Goal: Information Seeking & Learning: Check status

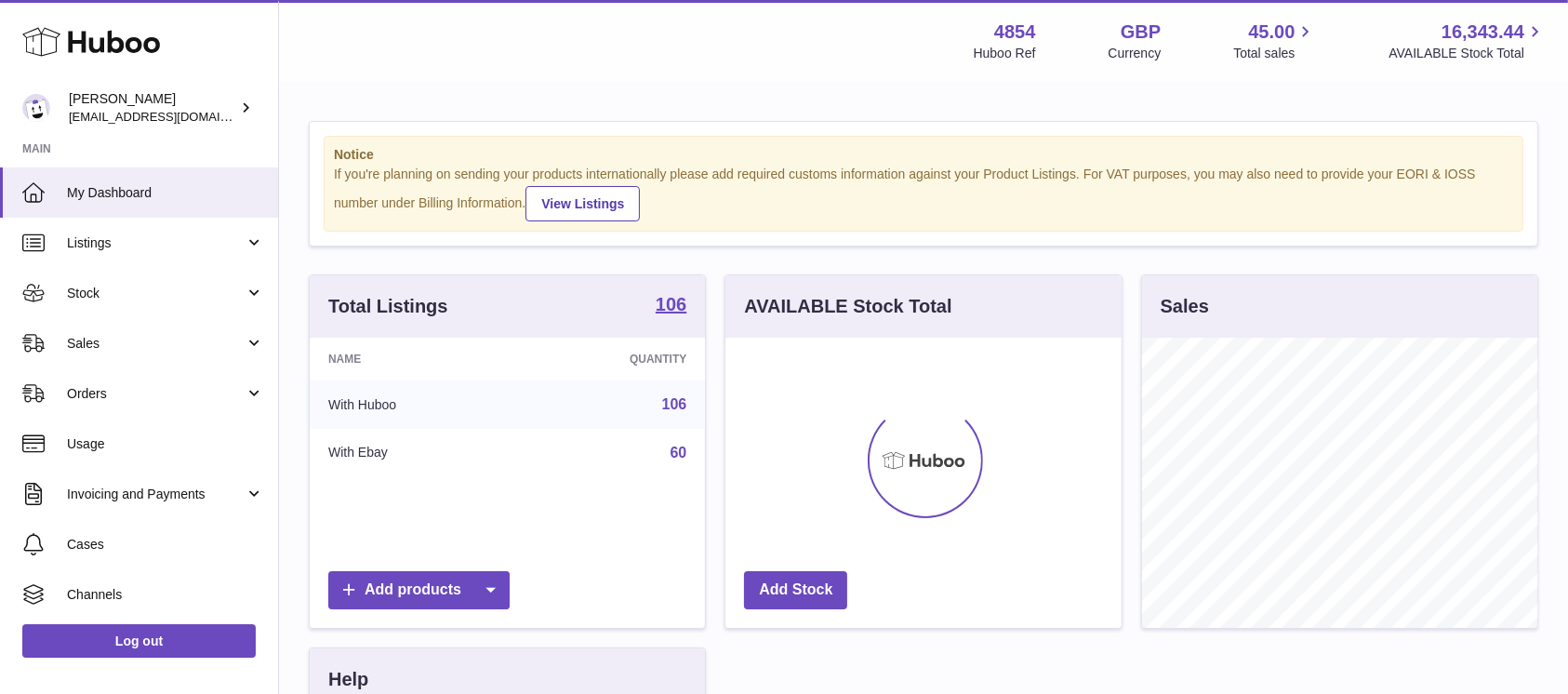
scroll to position [291, 395]
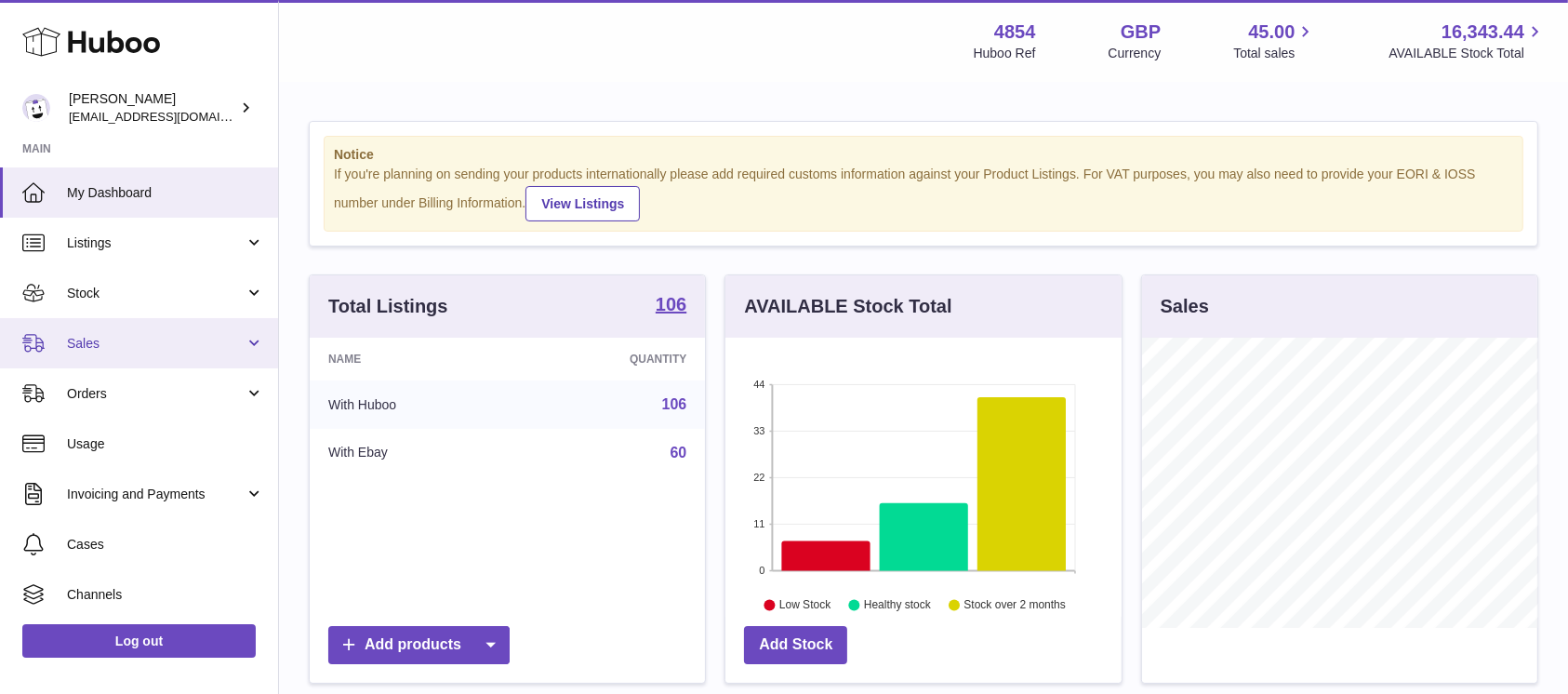
click at [141, 350] on span "Sales" at bounding box center [156, 344] width 178 height 17
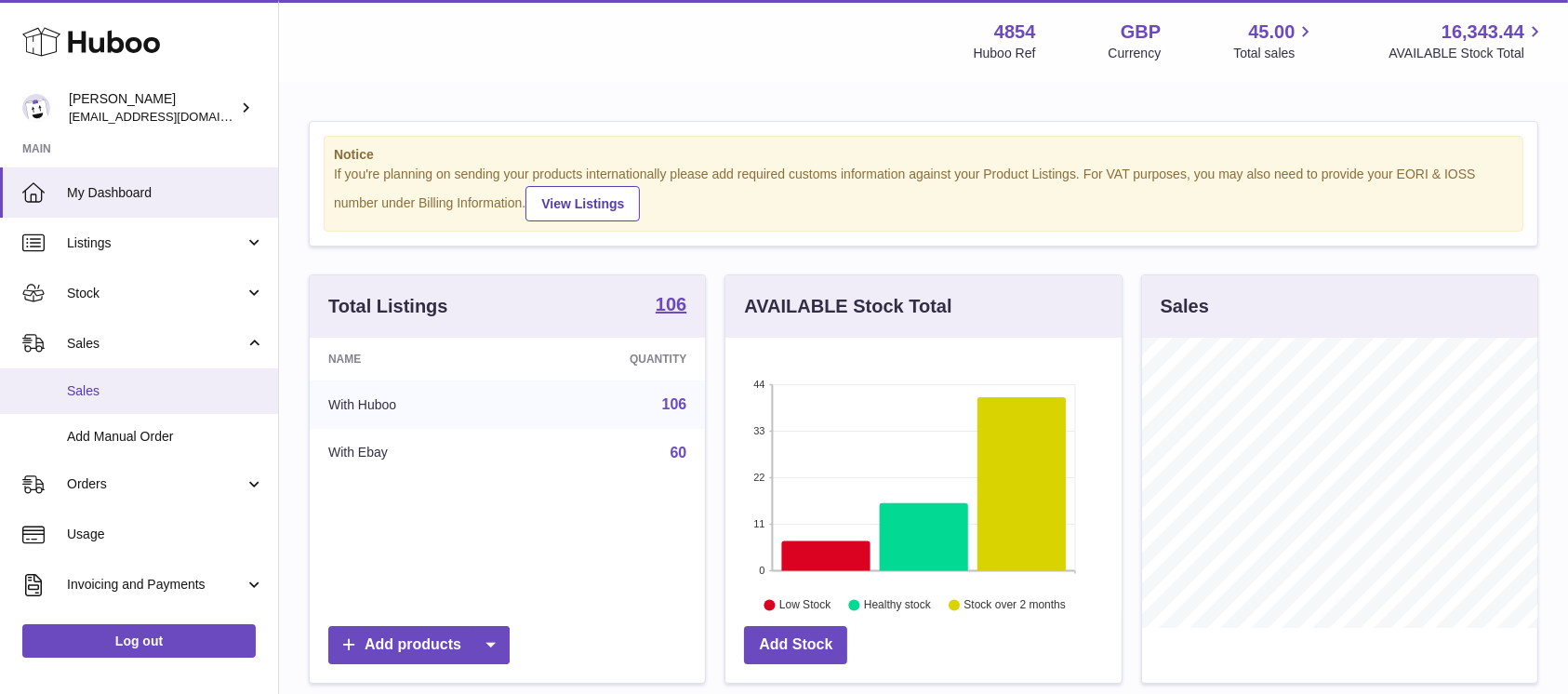
click at [134, 382] on span "Sales" at bounding box center [165, 391] width 197 height 17
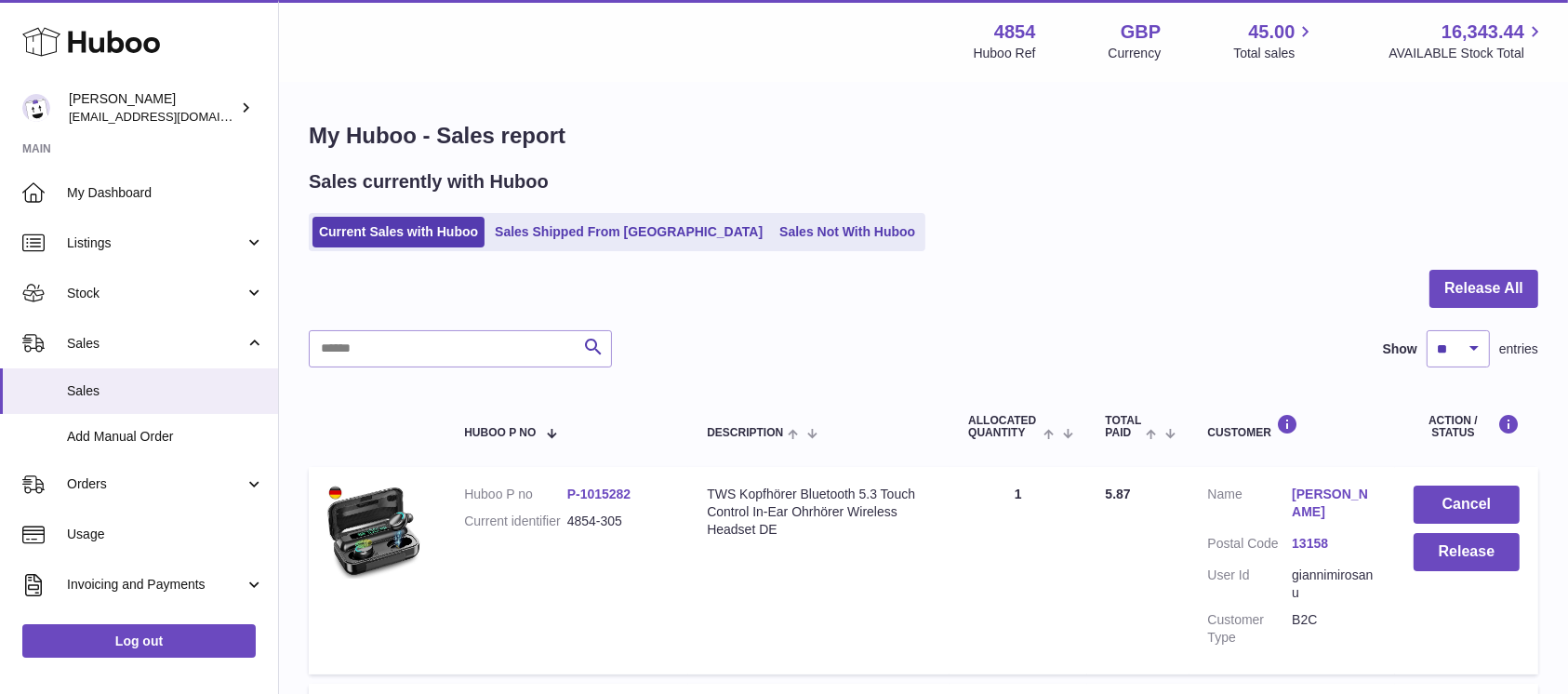
click at [1495, 309] on div at bounding box center [923, 299] width 1229 height 61
click at [1480, 296] on button "Release All" at bounding box center [1483, 289] width 109 height 39
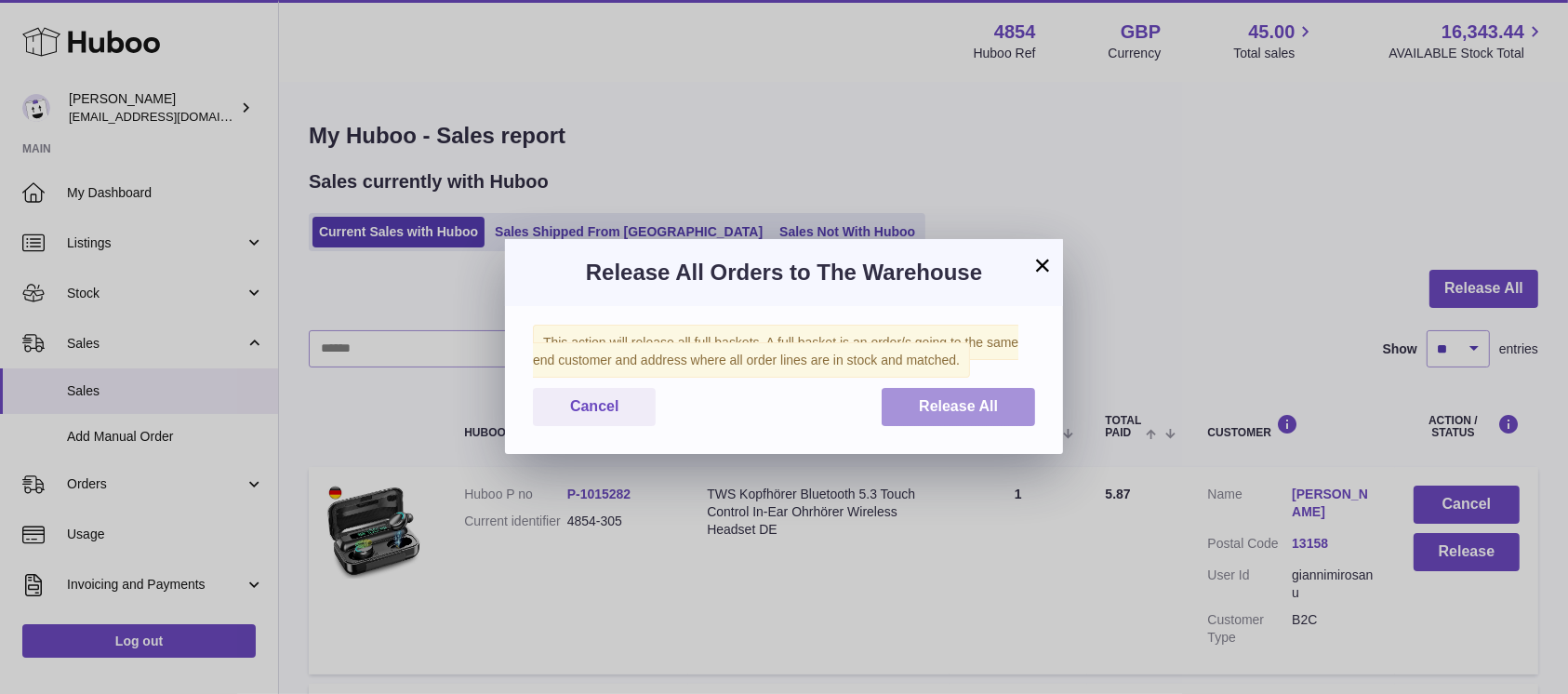
click at [952, 406] on span "Release All" at bounding box center [958, 406] width 79 height 15
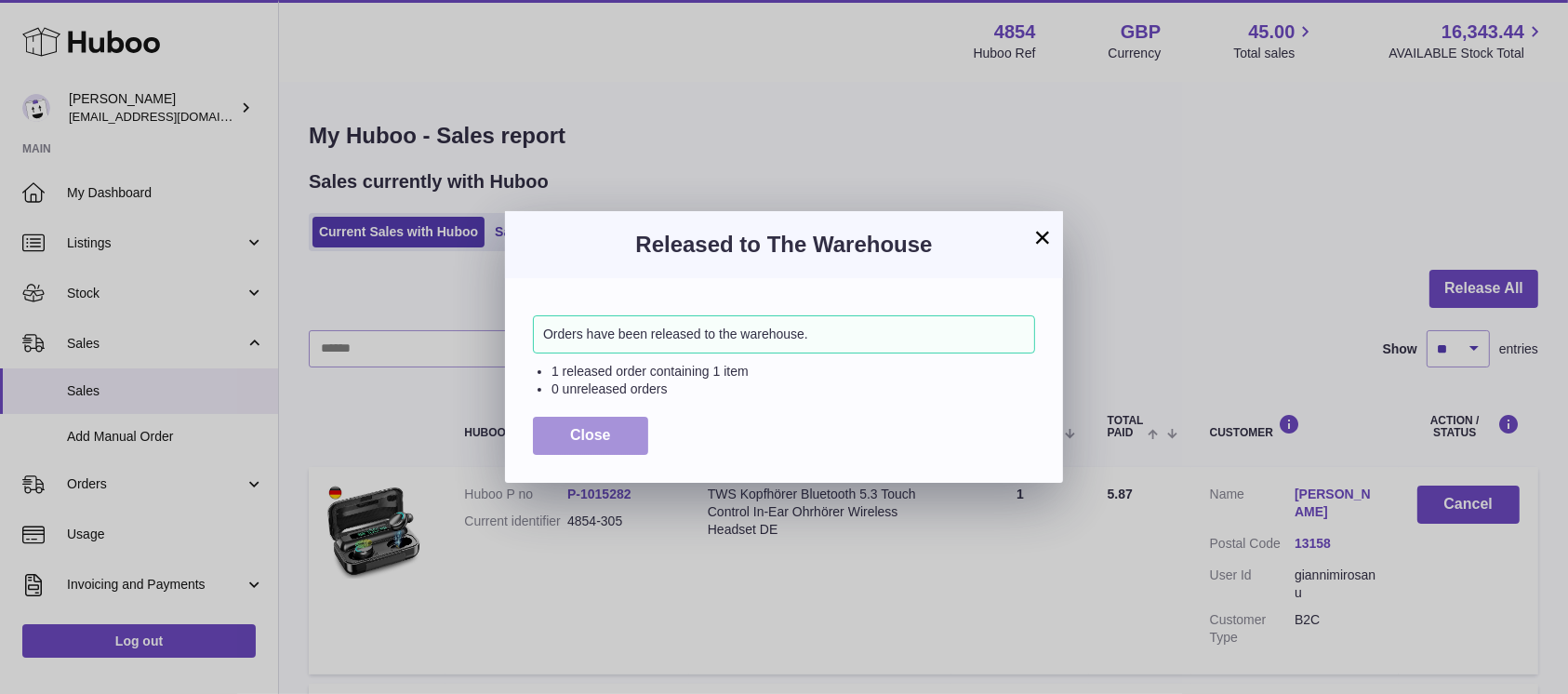
click at [603, 435] on span "Close" at bounding box center [590, 435] width 41 height 15
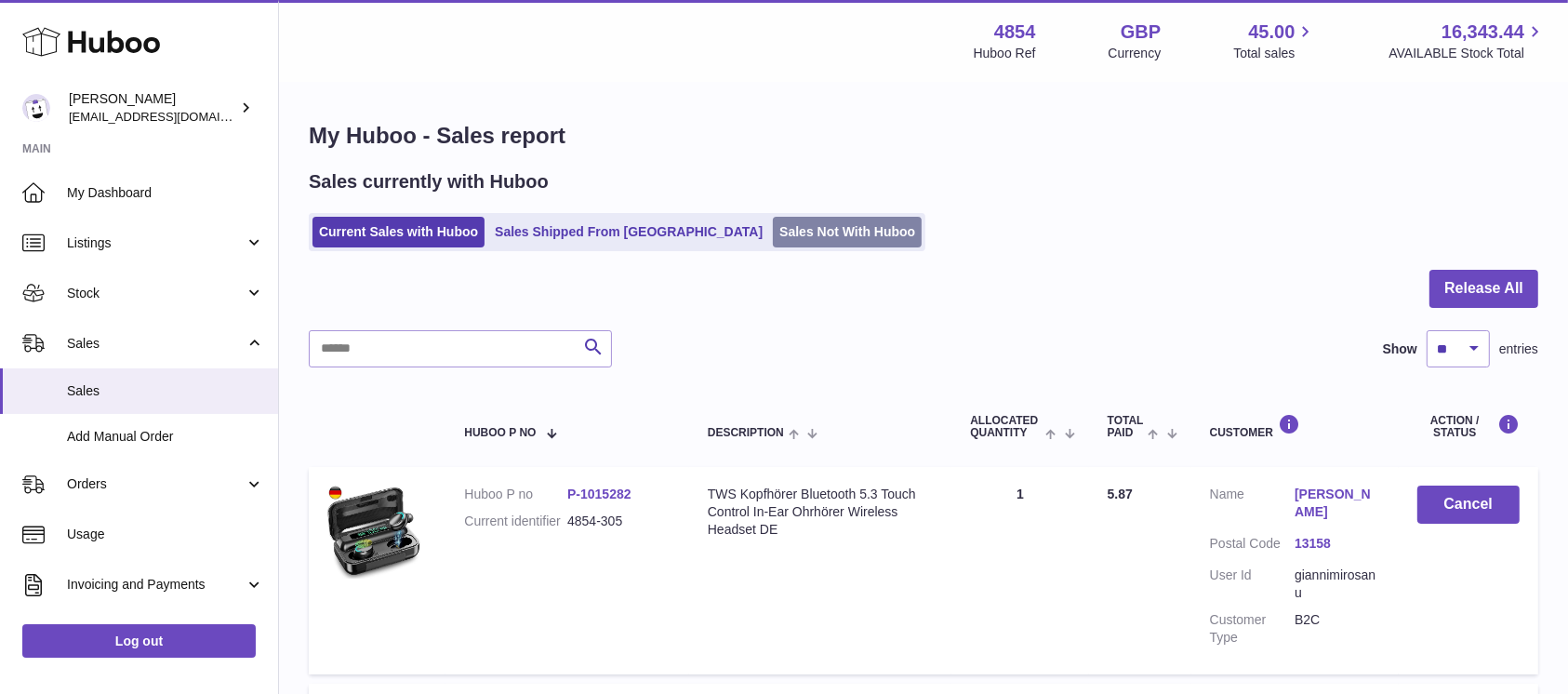
click at [772, 232] on link "Sales Not With Huboo" at bounding box center [847, 232] width 149 height 31
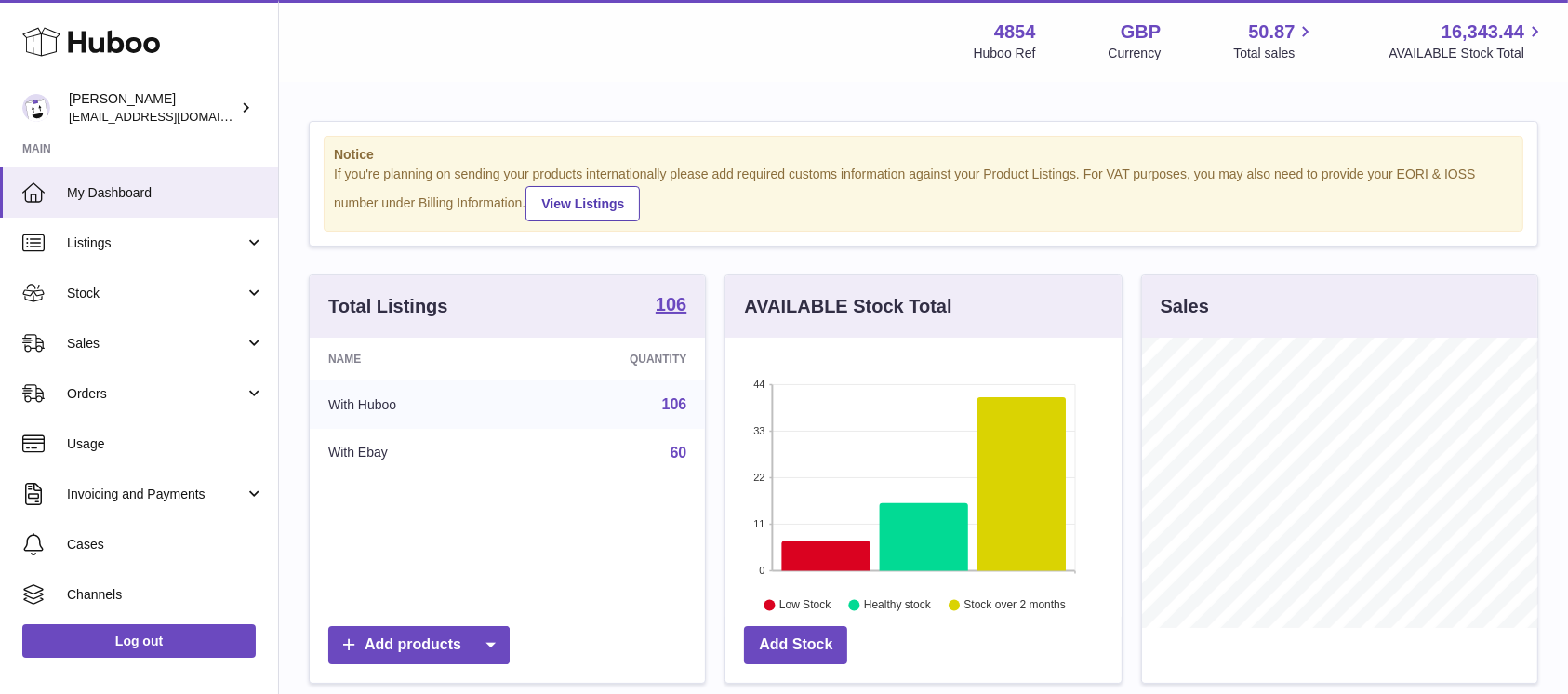
scroll to position [291, 395]
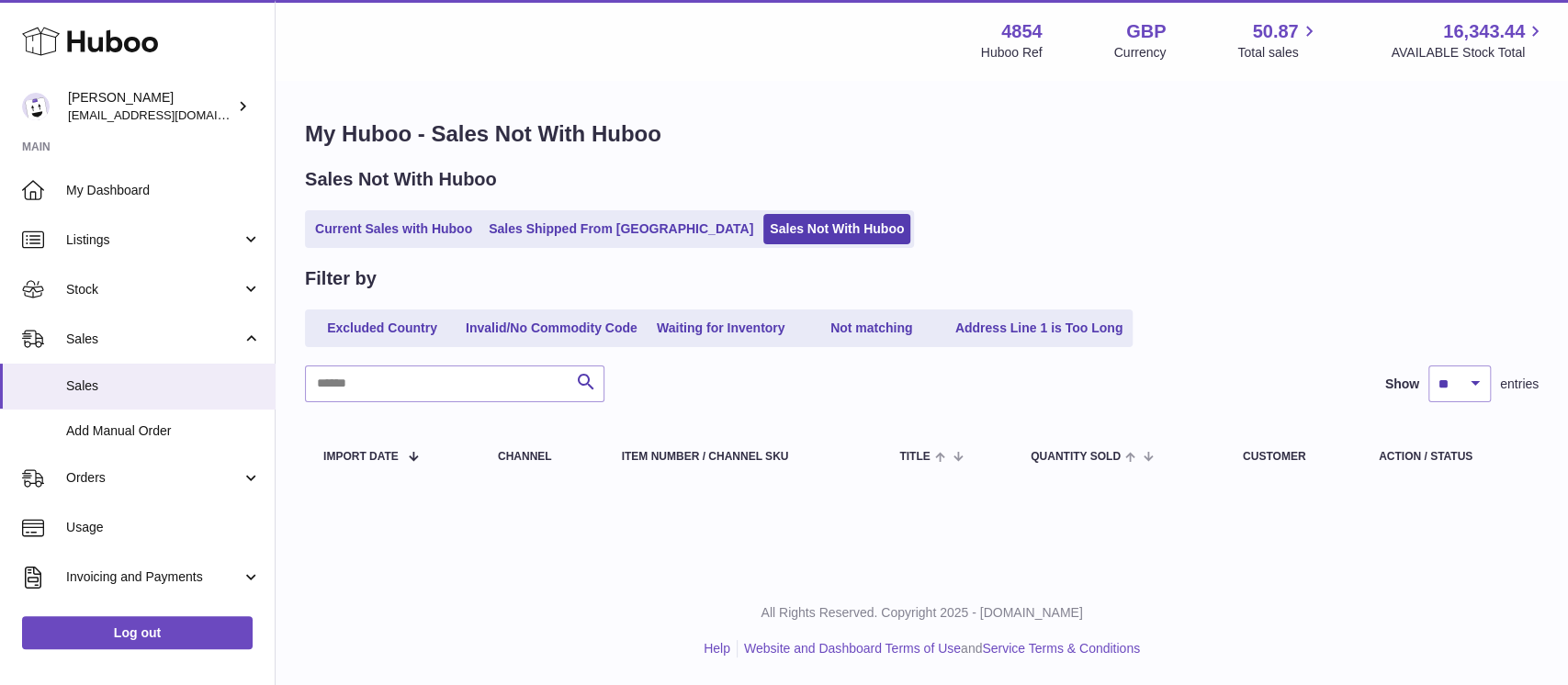
click at [419, 213] on ul "Current Sales with Huboo Sales Shipped From Huboo Sales Not With Huboo" at bounding box center [609, 229] width 609 height 38
click at [416, 226] on link "Current Sales with Huboo" at bounding box center [393, 229] width 170 height 30
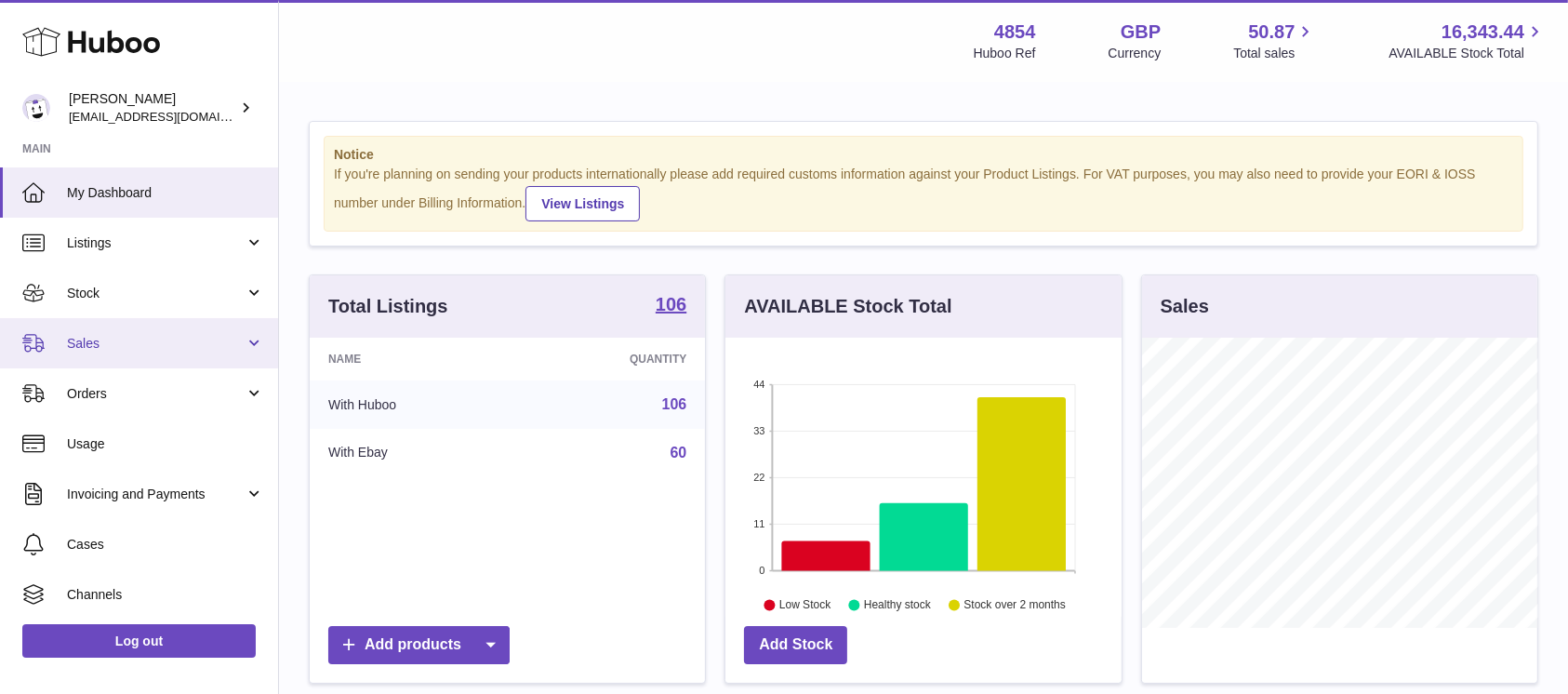
click at [208, 354] on link "Sales" at bounding box center [139, 344] width 278 height 50
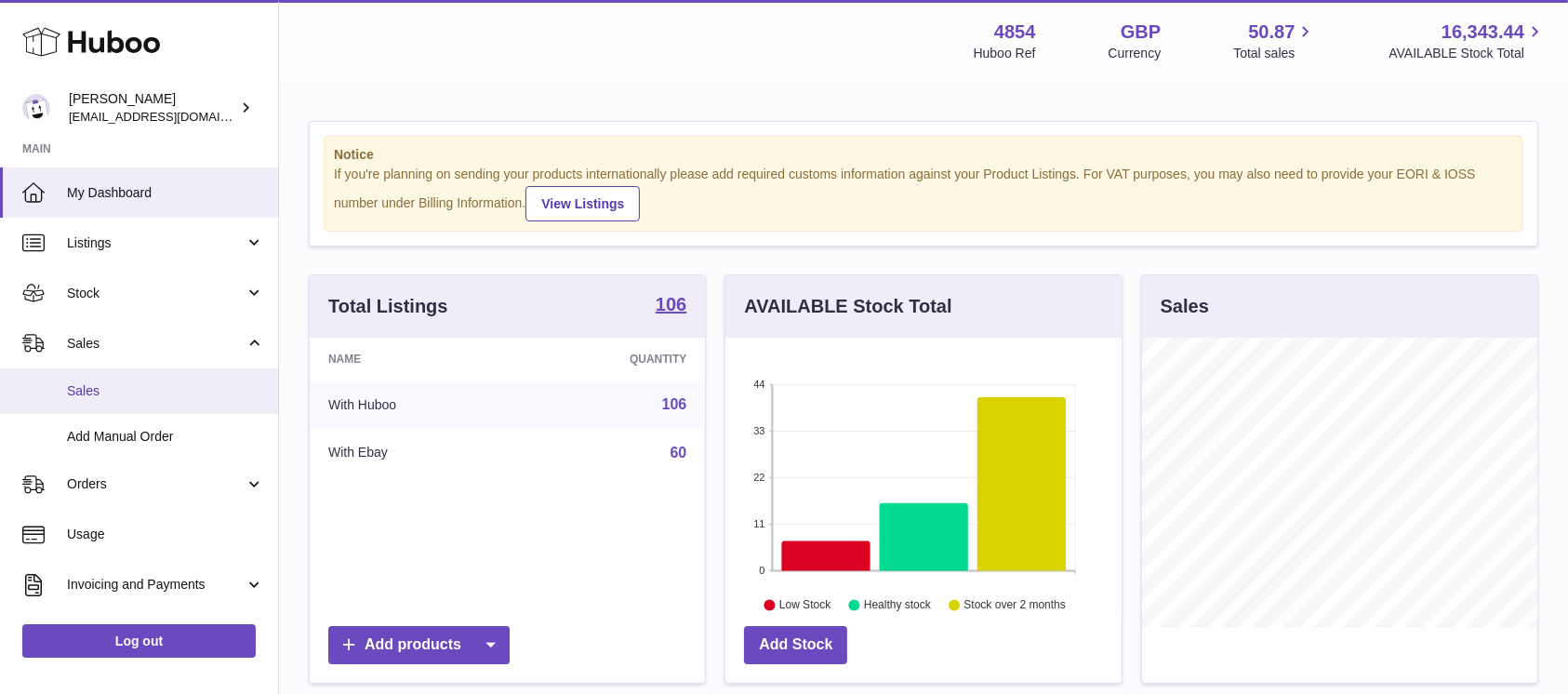
click at [188, 395] on span "Sales" at bounding box center [165, 391] width 197 height 17
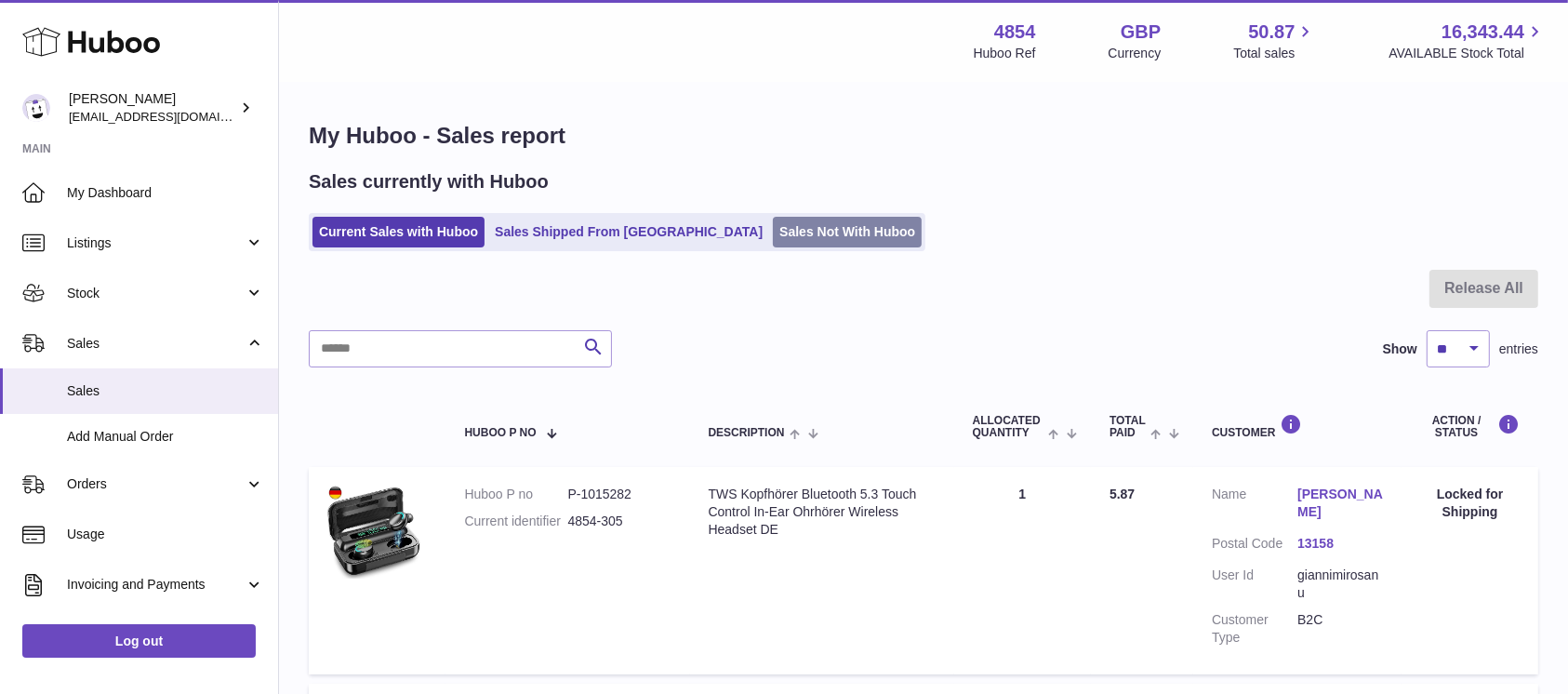
click at [772, 227] on link "Sales Not With Huboo" at bounding box center [847, 232] width 149 height 31
